Goal: Find specific page/section: Find specific page/section

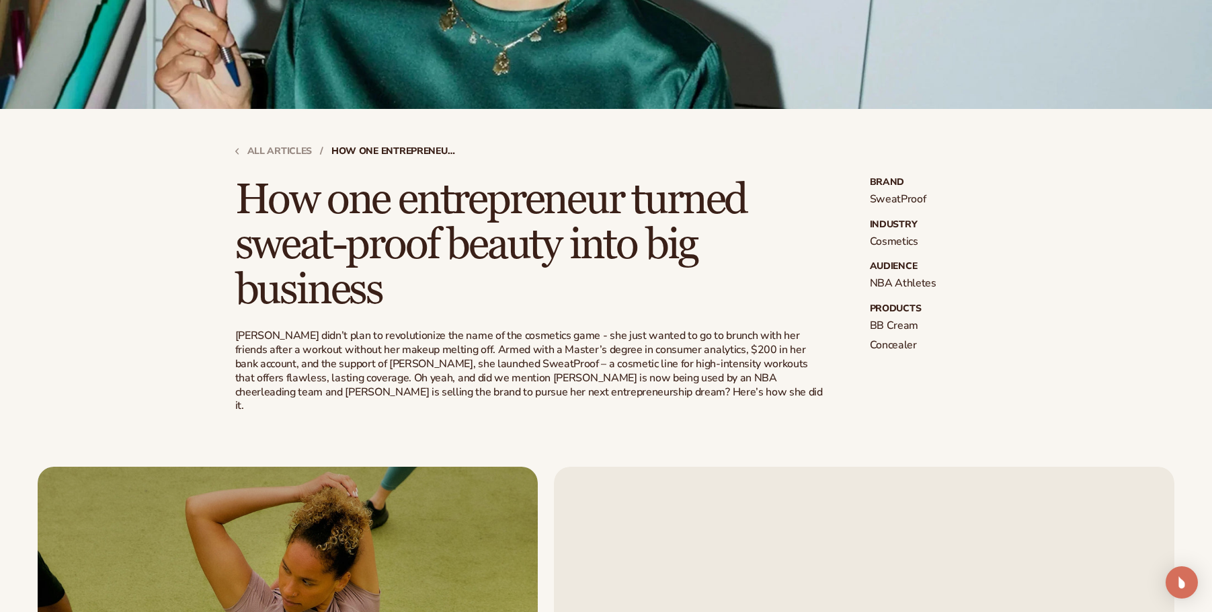
scroll to position [336, 0]
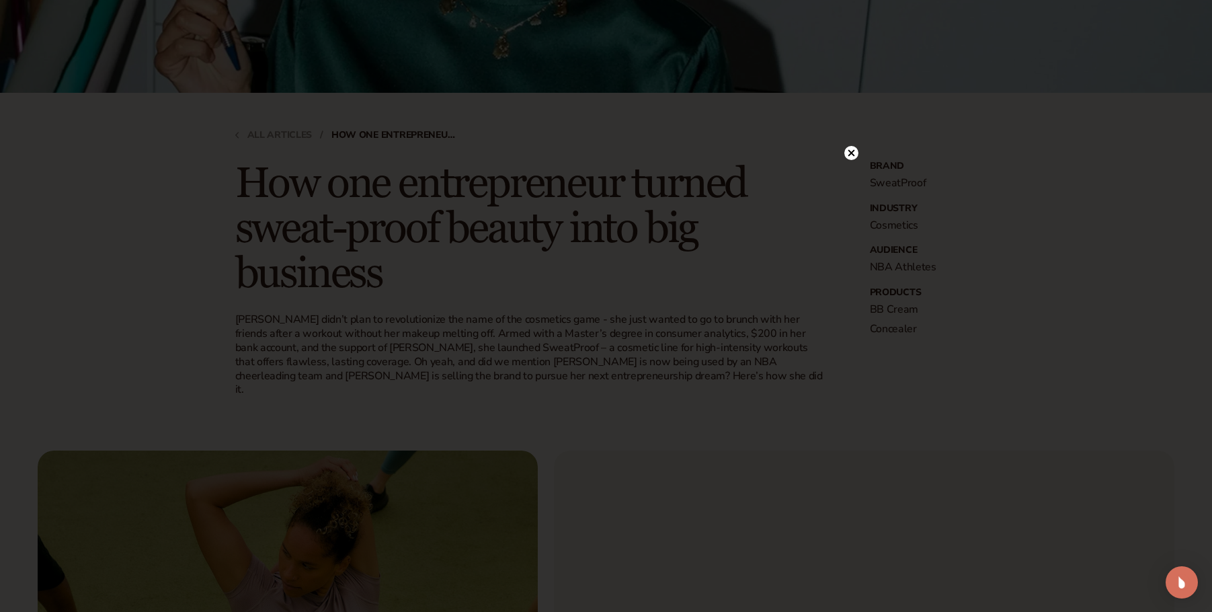
click at [846, 151] on circle at bounding box center [851, 153] width 14 height 14
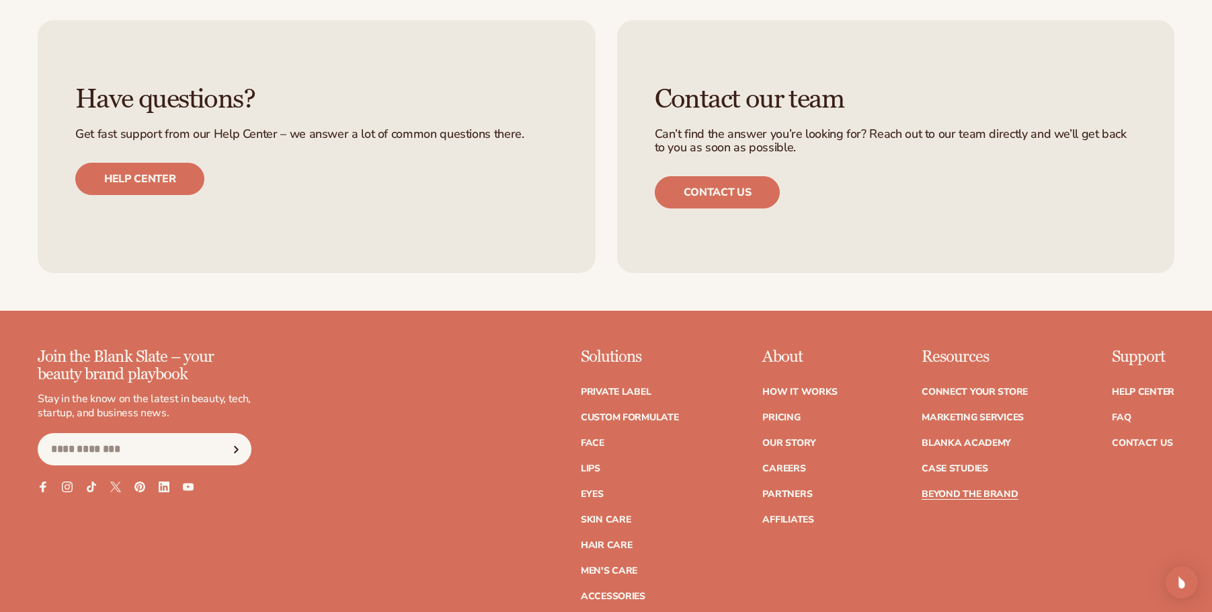
scroll to position [3831, 0]
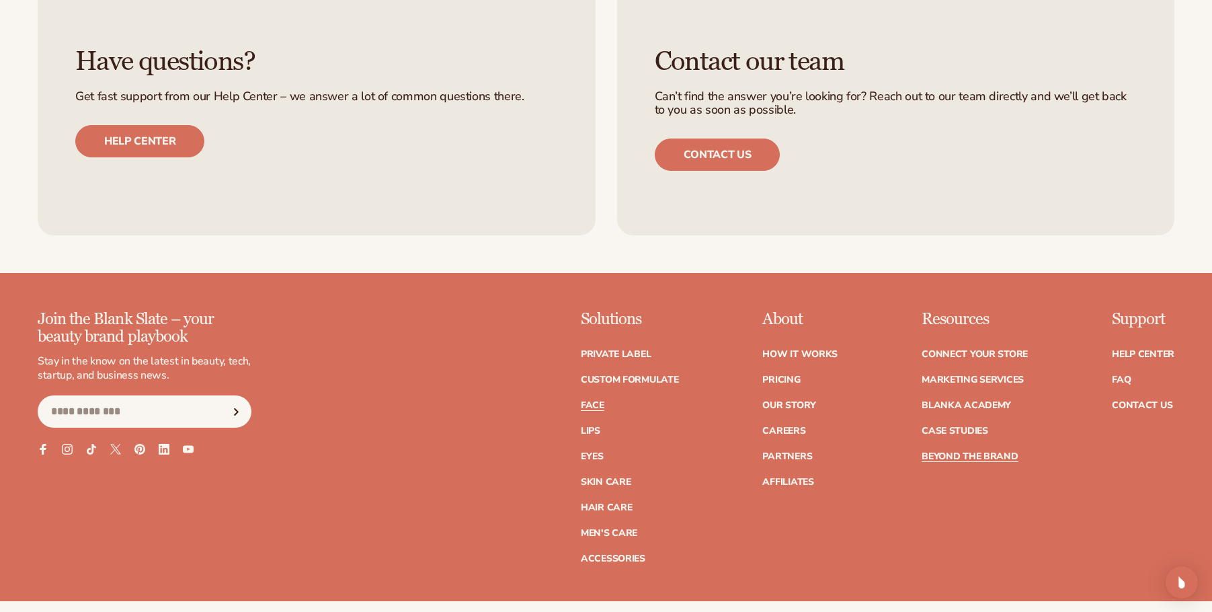
click at [595, 401] on link "Face" at bounding box center [593, 405] width 24 height 9
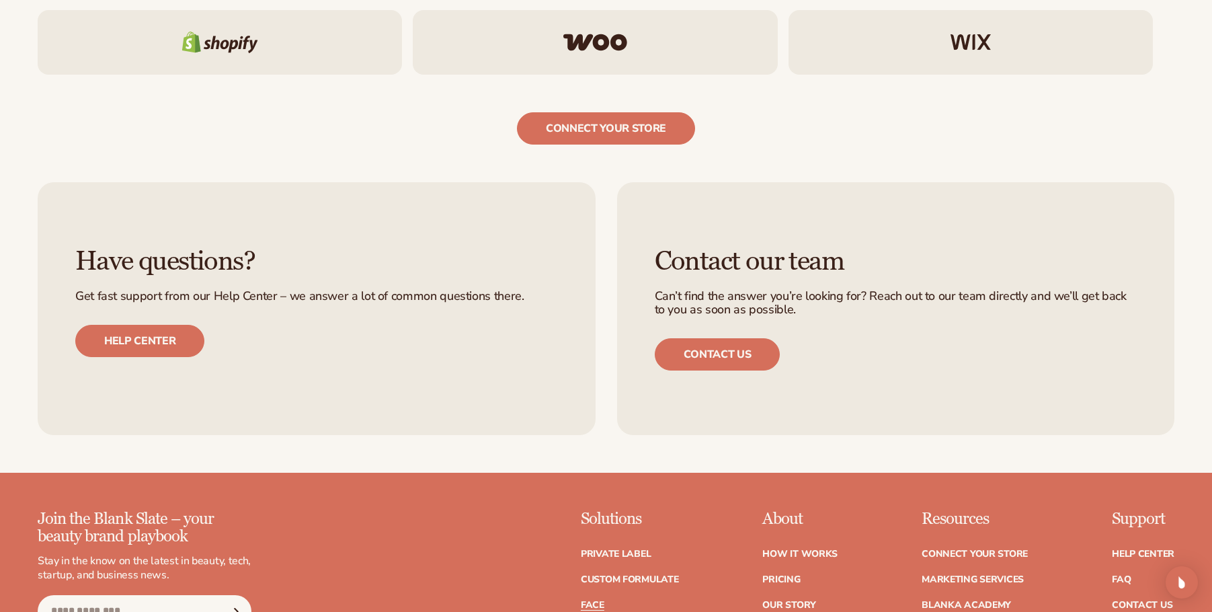
scroll to position [2419, 0]
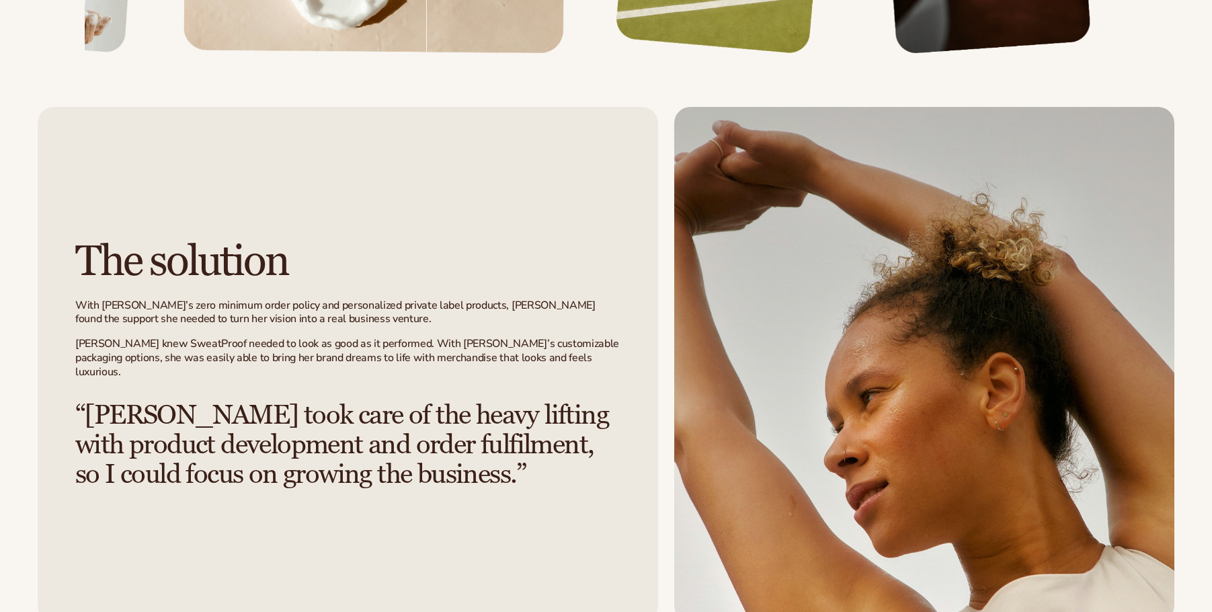
scroll to position [2673, 0]
